Goal: Check status

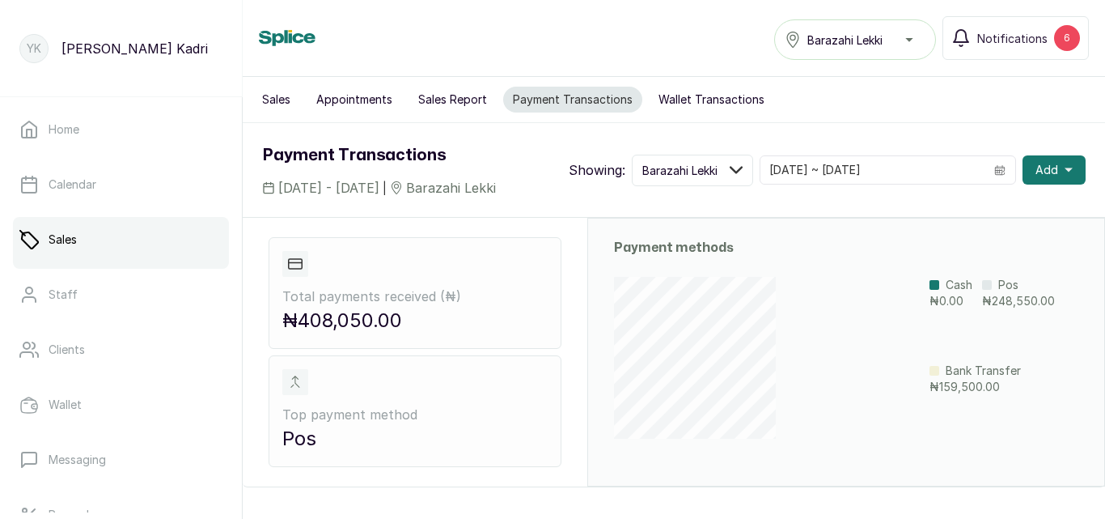
scroll to position [70, 0]
click at [685, 101] on button "Wallet Transactions" at bounding box center [711, 100] width 125 height 26
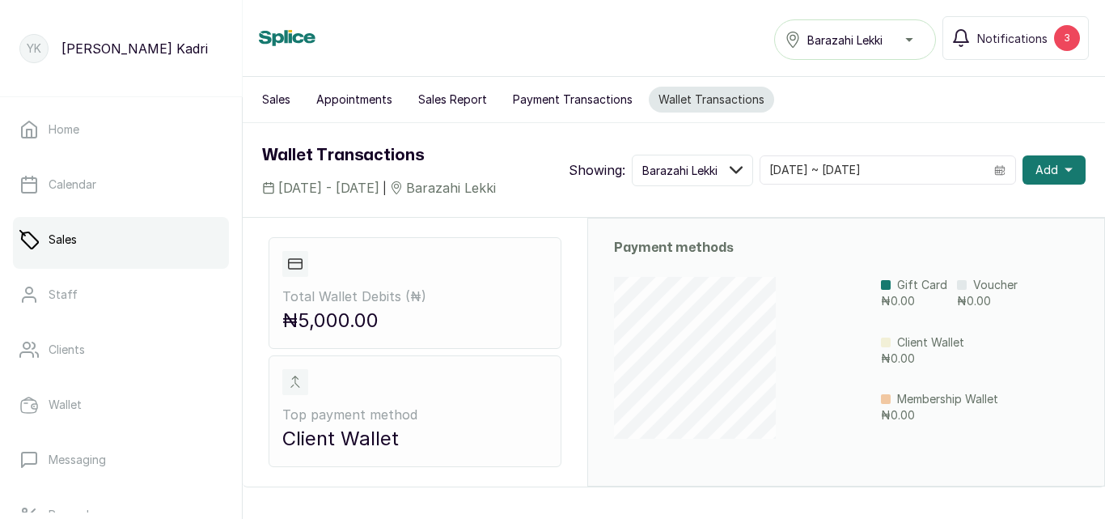
click at [588, 110] on button "Payment Transactions" at bounding box center [572, 100] width 139 height 26
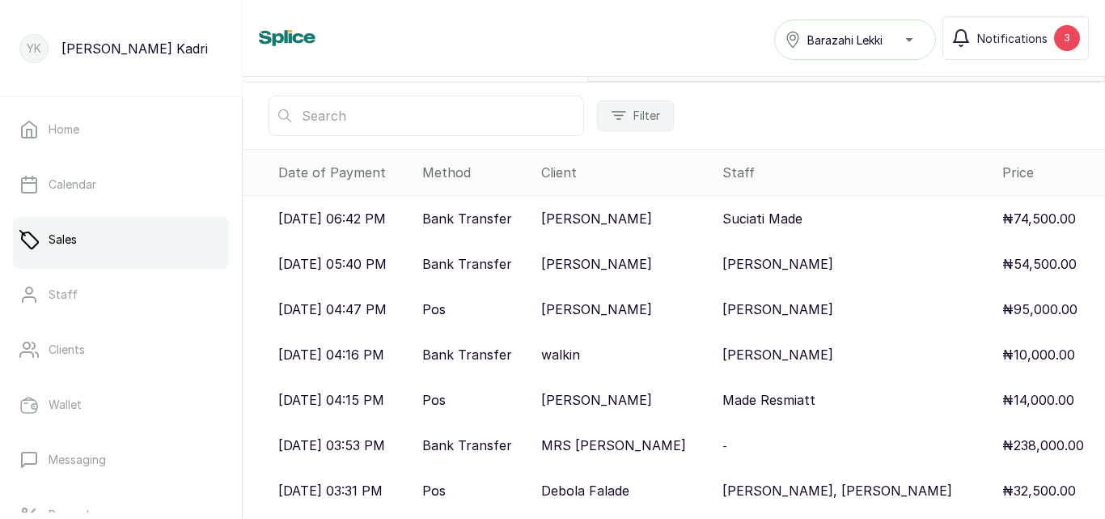
scroll to position [485, 0]
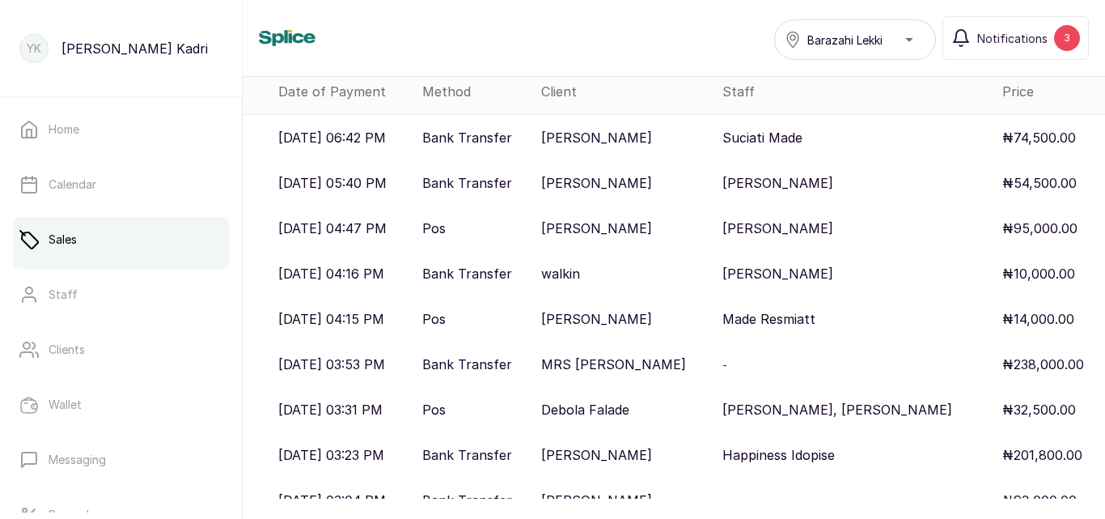
click at [606, 374] on p "MRS HELEN" at bounding box center [613, 363] width 145 height 19
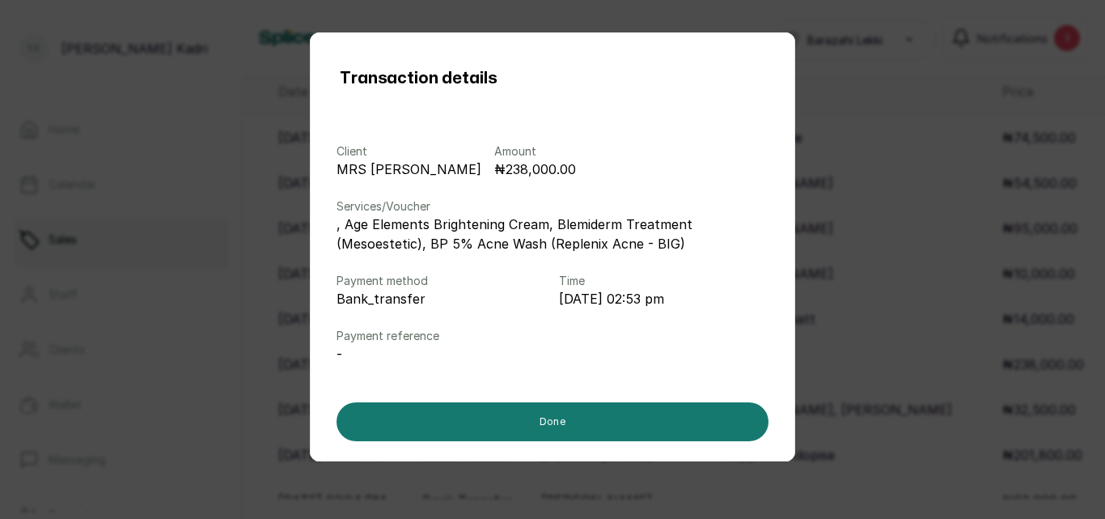
drag, startPoint x: 624, startPoint y: 426, endPoint x: 624, endPoint y: 414, distance: 12.1
click at [624, 424] on button "Done" at bounding box center [553, 421] width 432 height 39
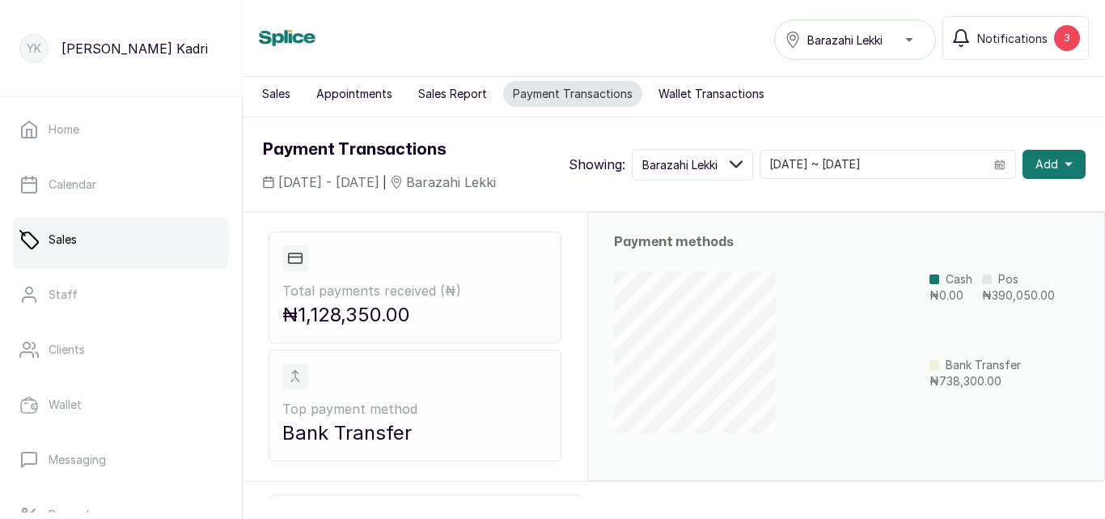
scroll to position [0, 0]
